Goal: Information Seeking & Learning: Learn about a topic

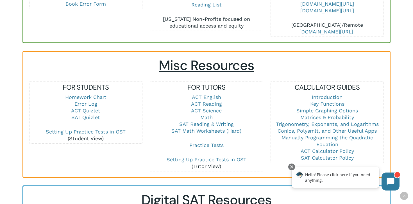
scroll to position [343, 0]
click at [208, 115] on link "Math" at bounding box center [206, 118] width 12 height 6
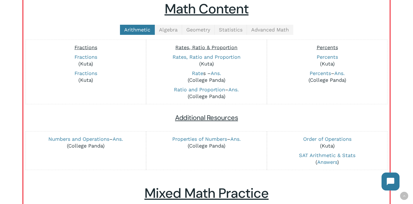
scroll to position [146, 0]
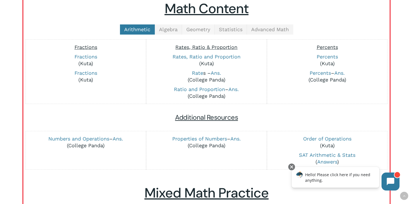
click at [194, 29] on span "Geometry" at bounding box center [198, 29] width 24 height 6
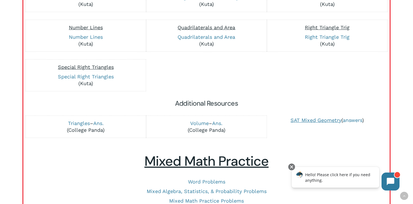
scroll to position [276, 0]
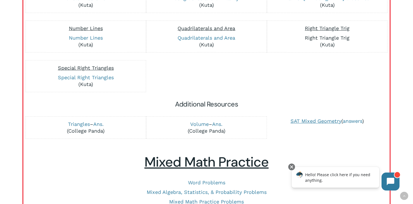
click at [332, 36] on link "Right Triangle Trig" at bounding box center [327, 38] width 45 height 6
